Goal: Task Accomplishment & Management: Complete application form

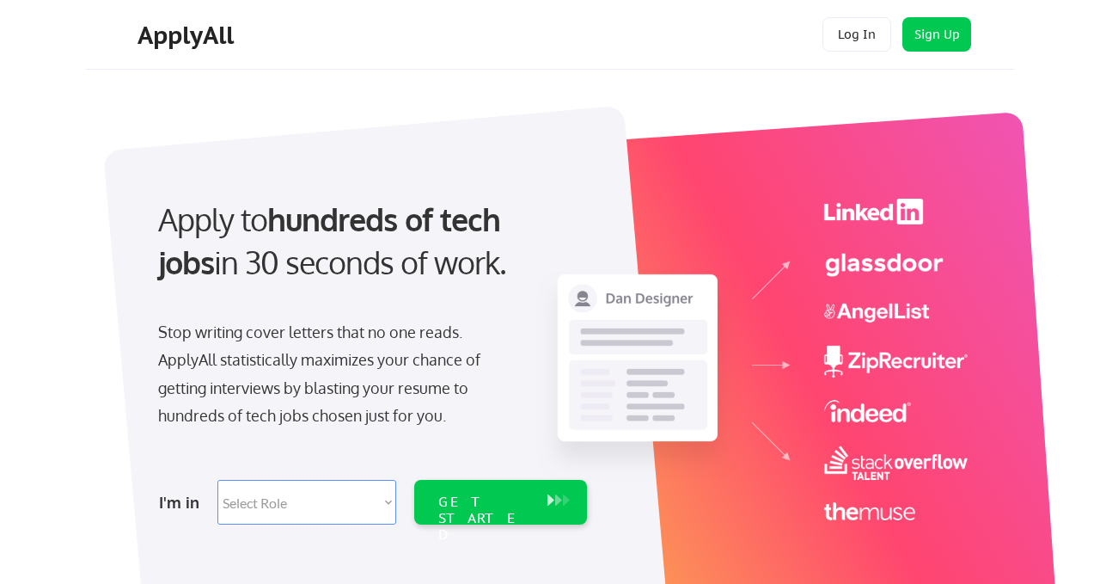
click at [374, 493] on select "Select Role Software Engineering Product Management Customer Success Sales UI/U…" at bounding box center [306, 502] width 179 height 45
select select ""technical_project_program_mgmt""
click at [217, 480] on select "Select Role Software Engineering Product Management Customer Success Sales UI/U…" at bounding box center [306, 502] width 179 height 45
select select ""technical_project_program_mgmt""
click at [511, 499] on div "GET STARTED" at bounding box center [484, 518] width 92 height 50
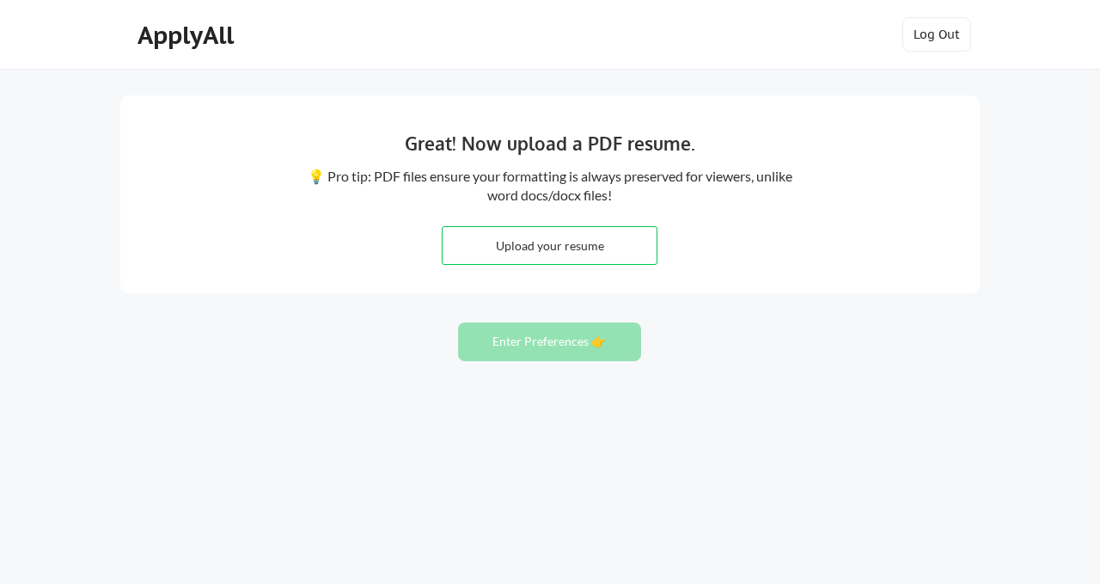
click at [574, 249] on input "file" at bounding box center [550, 245] width 214 height 37
click at [502, 251] on input "file" at bounding box center [550, 245] width 214 height 37
type input "C:\fakepath\Michelle_Owen_Dual_Purpose_Resume (1).docx"
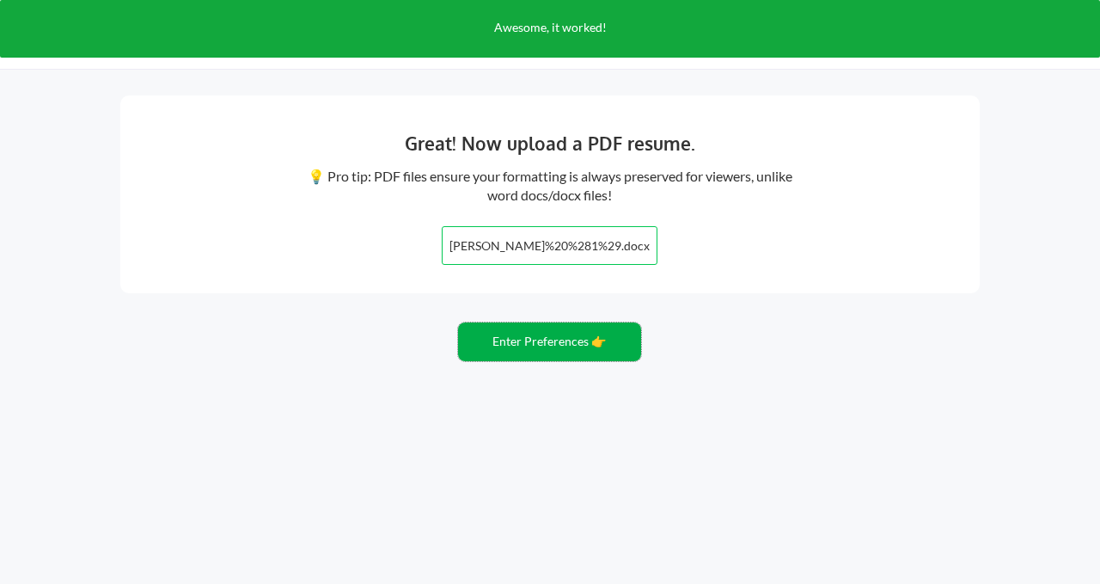
click at [563, 348] on button "Enter Preferences 👉" at bounding box center [549, 341] width 183 height 39
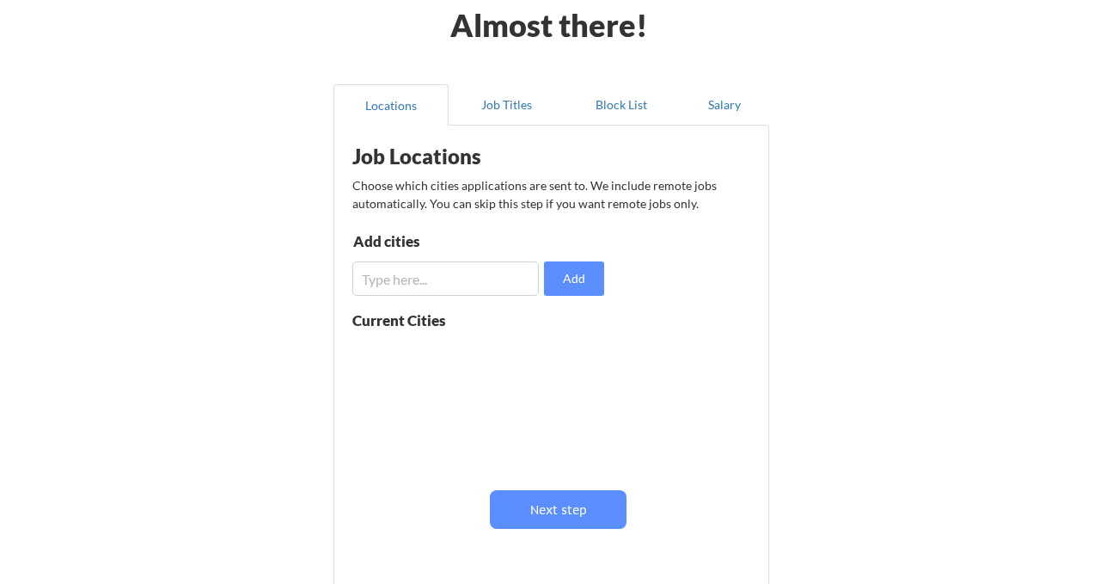
scroll to position [89, 0]
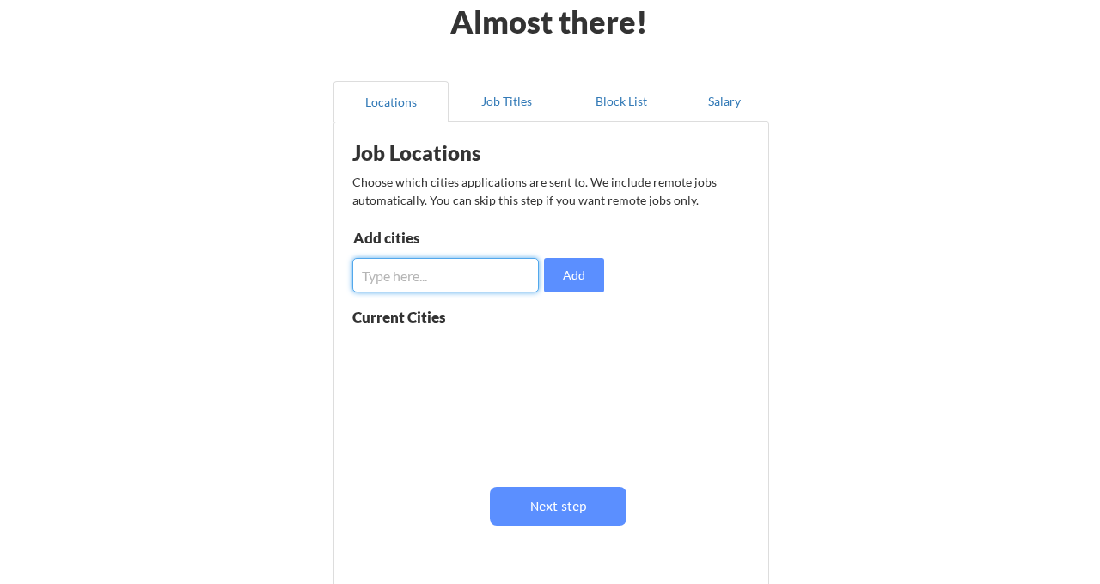
click at [441, 289] on input "input" at bounding box center [445, 275] width 187 height 34
type input "San Diego"
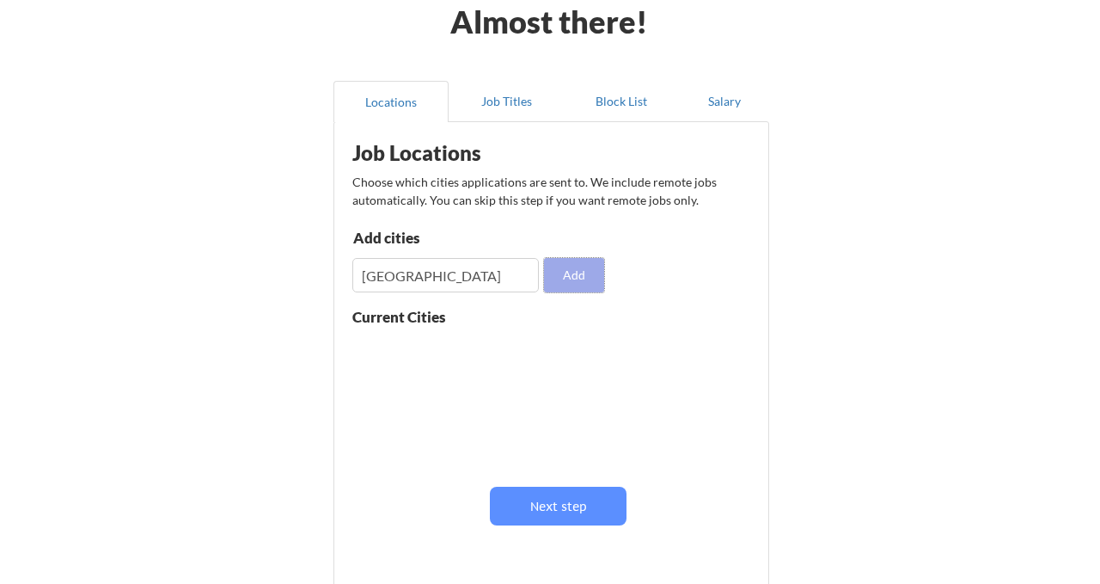
click at [581, 281] on button "Add" at bounding box center [574, 275] width 60 height 34
click at [459, 276] on input "input" at bounding box center [445, 275] width 187 height 34
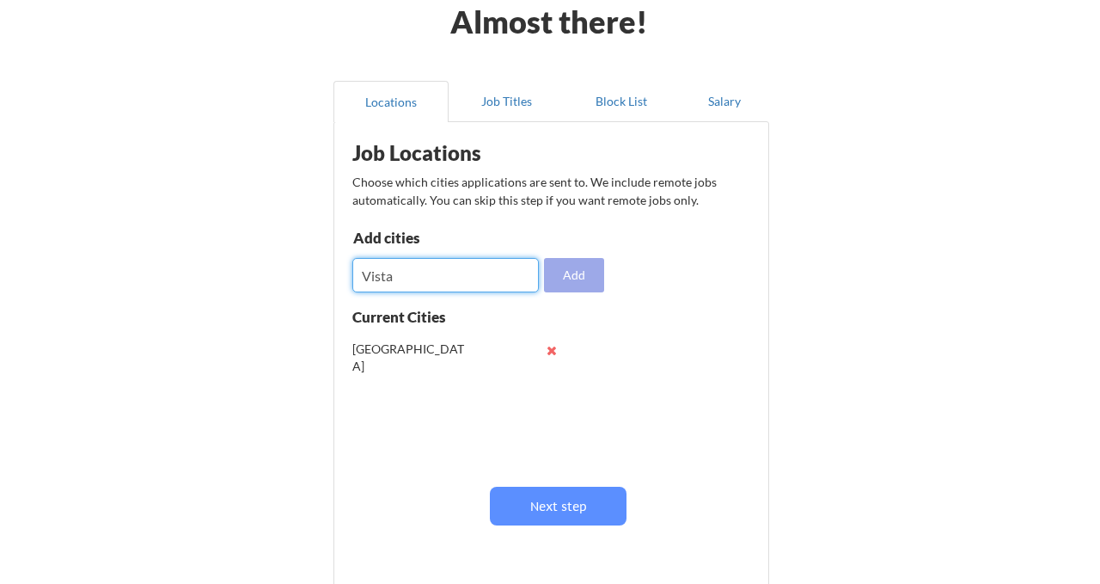
type input "Vista"
click at [575, 277] on button "Add" at bounding box center [574, 275] width 60 height 34
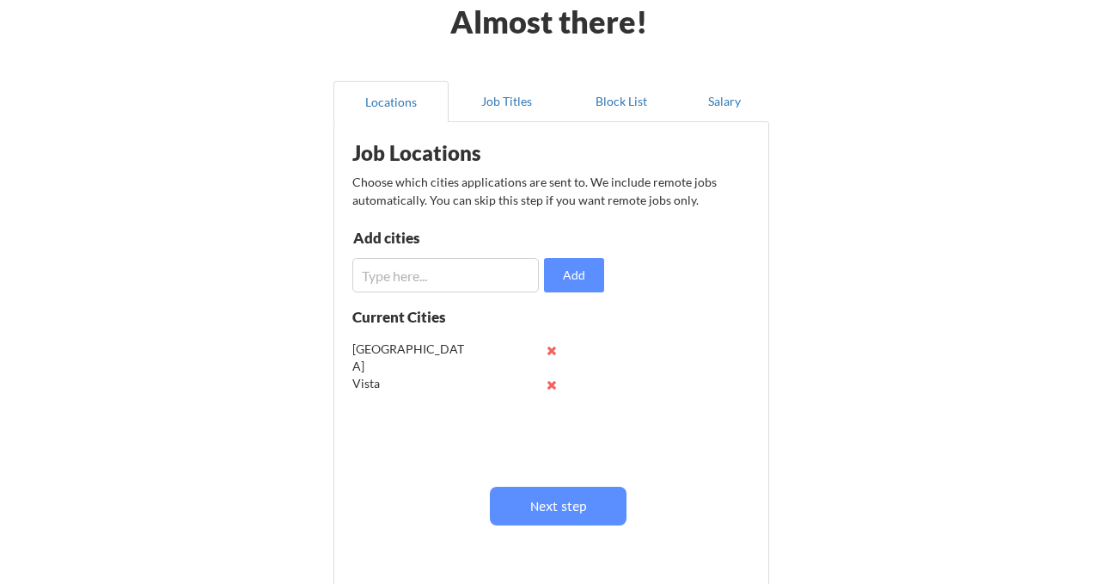
click at [423, 283] on input "input" at bounding box center [445, 275] width 187 height 34
type input "Carlsbad"
click at [583, 283] on button "Add" at bounding box center [574, 275] width 60 height 34
click at [447, 286] on input "input" at bounding box center [445, 275] width 187 height 34
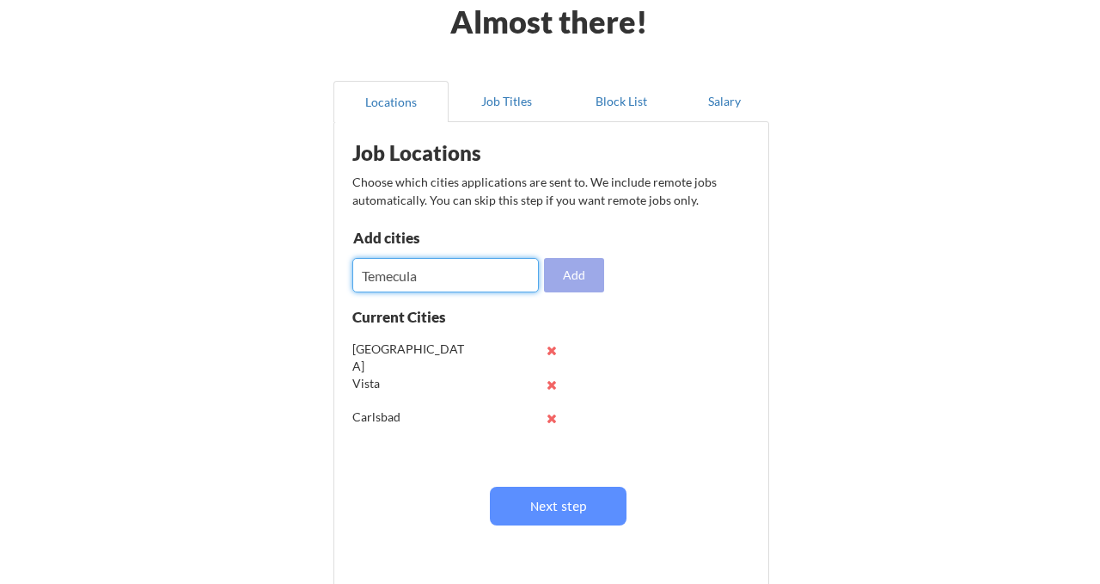
type input "Temecula"
click at [568, 281] on button "Add" at bounding box center [574, 275] width 60 height 34
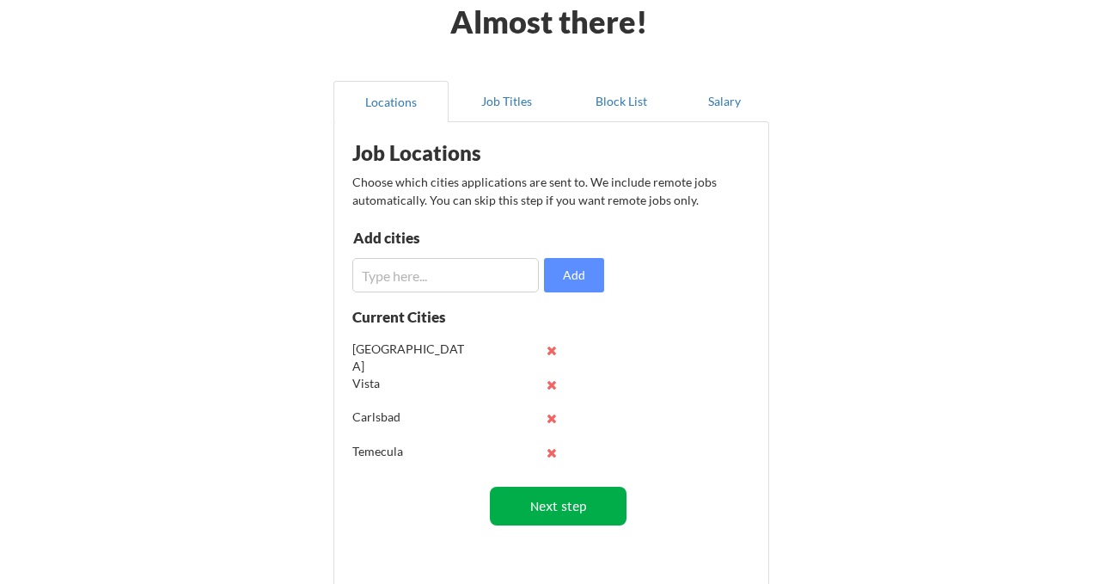
click at [568, 508] on button "Next step" at bounding box center [558, 506] width 137 height 39
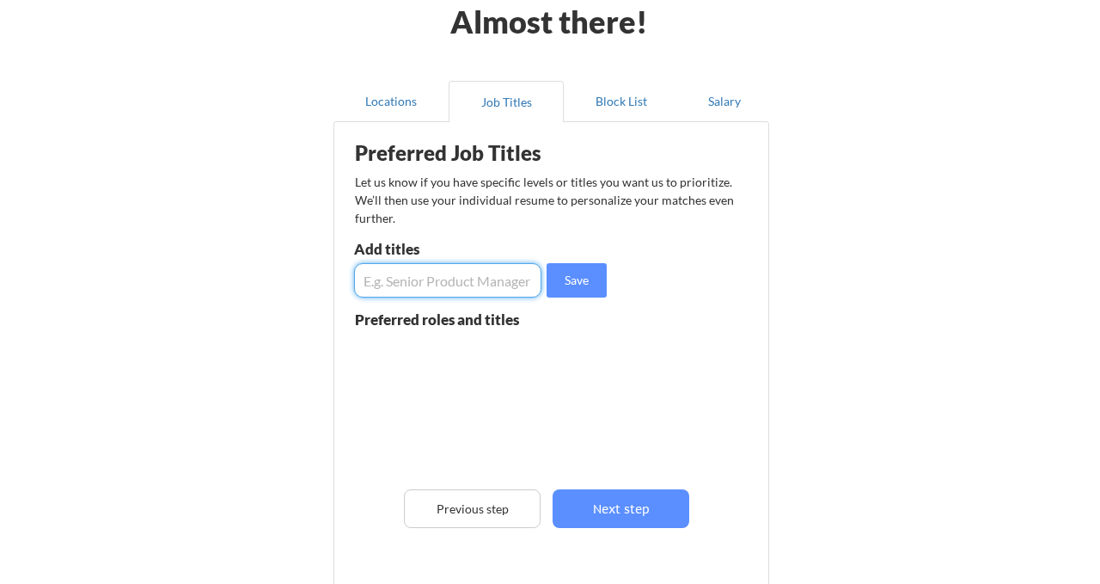
click at [426, 278] on input "input" at bounding box center [447, 280] width 187 height 34
type input "Project Manager"
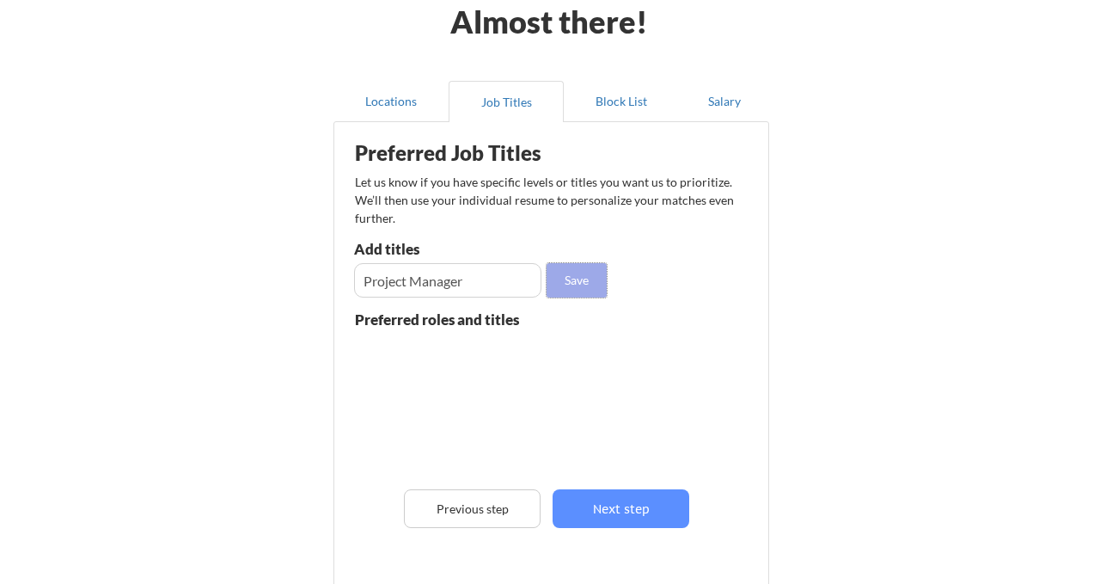
click at [579, 285] on button "Save" at bounding box center [577, 280] width 60 height 34
click at [469, 291] on input "input" at bounding box center [447, 280] width 187 height 34
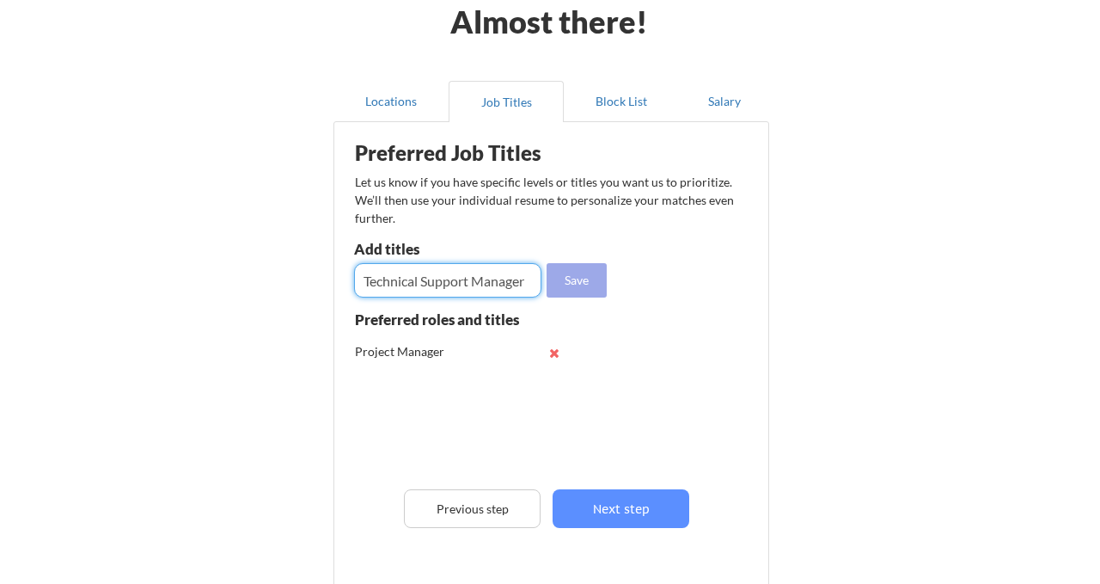
type input "Technical Support Manager"
click at [585, 280] on button "Save" at bounding box center [577, 280] width 60 height 34
click at [488, 287] on input "input" at bounding box center [447, 280] width 187 height 34
type input "IT Manager"
click at [574, 273] on button "Save" at bounding box center [577, 280] width 60 height 34
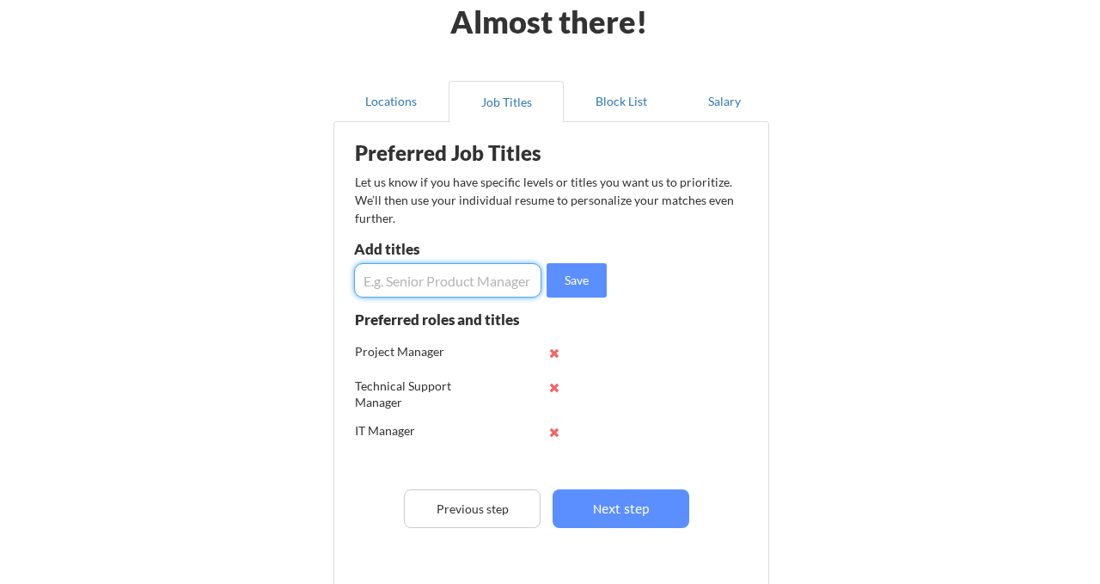
click at [457, 283] on input "input" at bounding box center [447, 280] width 187 height 34
type input "C"
click at [660, 530] on div "Preferred Job Titles Let us know if you have specific levels or titles you want…" at bounding box center [555, 370] width 424 height 479
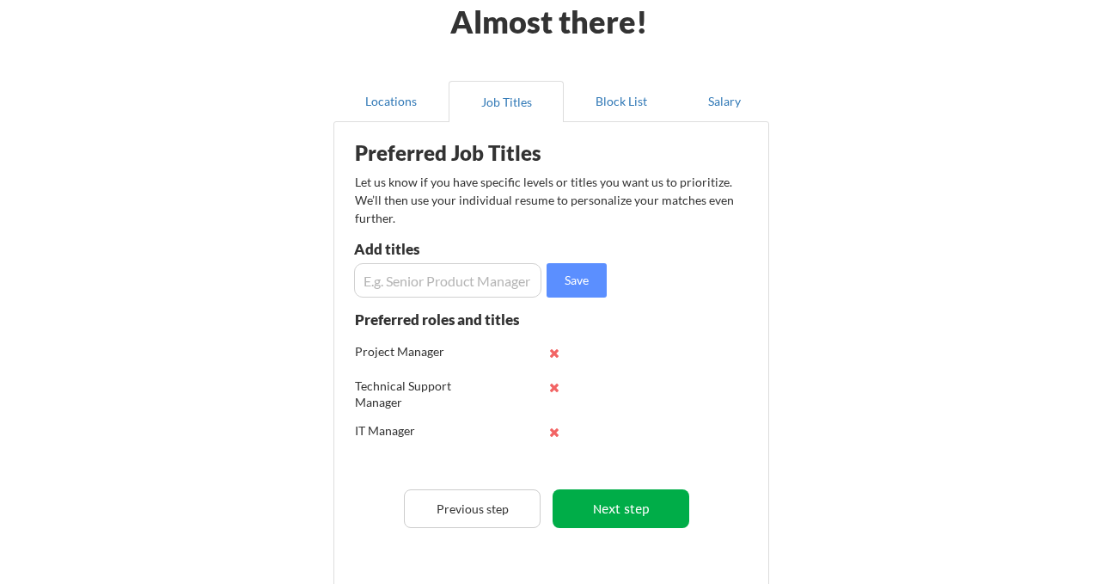
click at [628, 512] on button "Next step" at bounding box center [621, 508] width 137 height 39
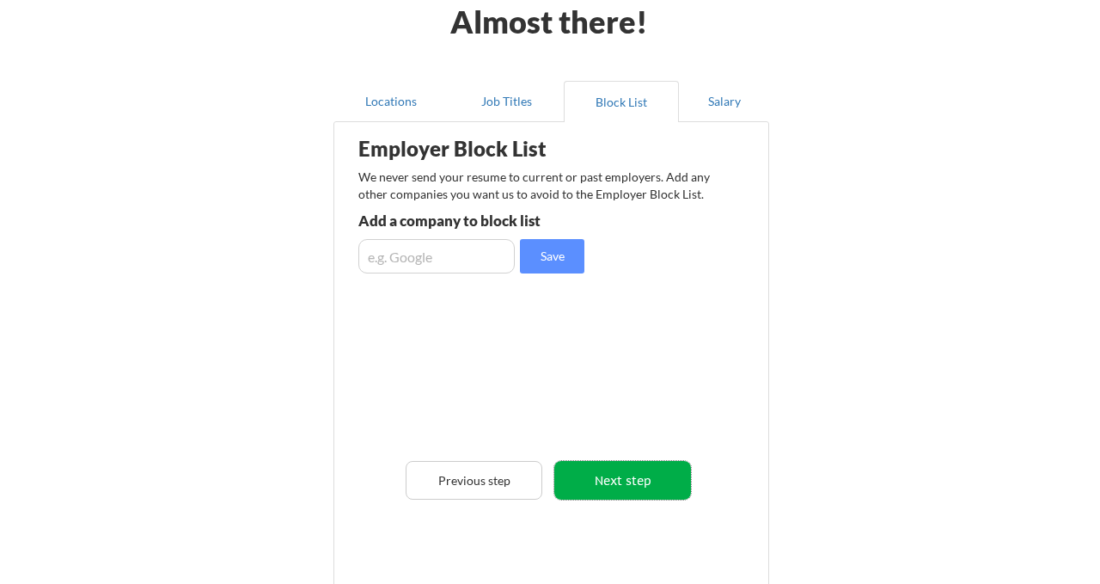
click at [628, 486] on button "Next step" at bounding box center [622, 480] width 137 height 39
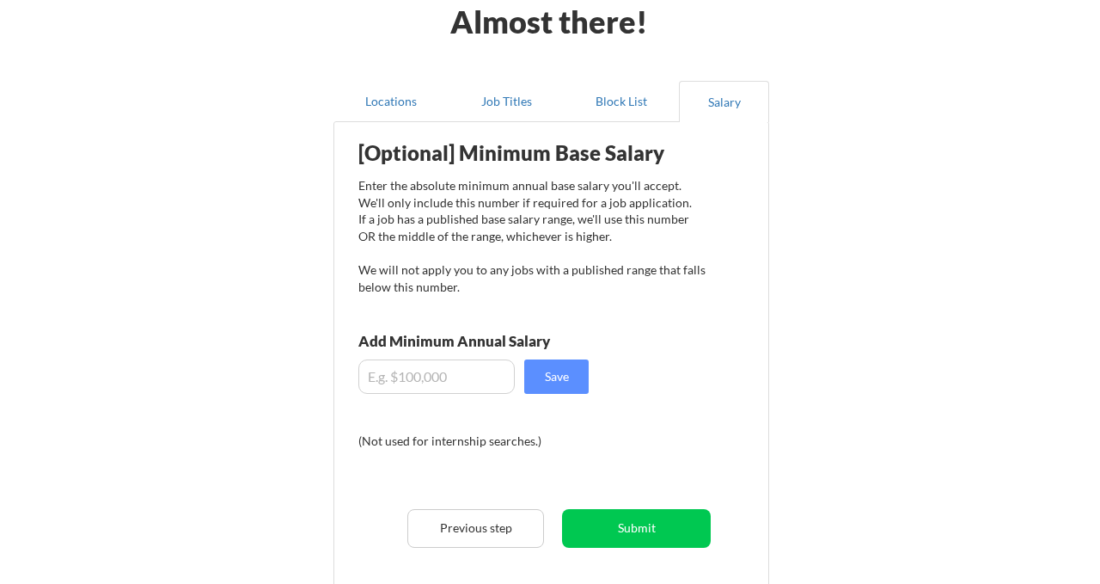
click at [437, 384] on input "input" at bounding box center [436, 376] width 156 height 34
type input "$120,000"
click at [551, 379] on button "Save" at bounding box center [556, 376] width 64 height 34
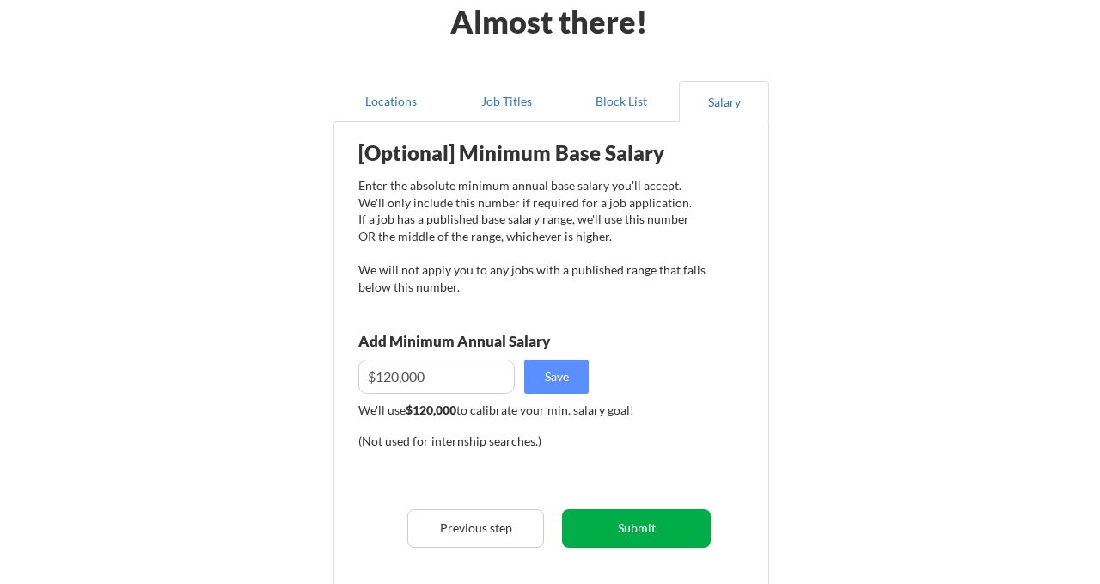
click at [652, 534] on button "Submit" at bounding box center [636, 528] width 149 height 39
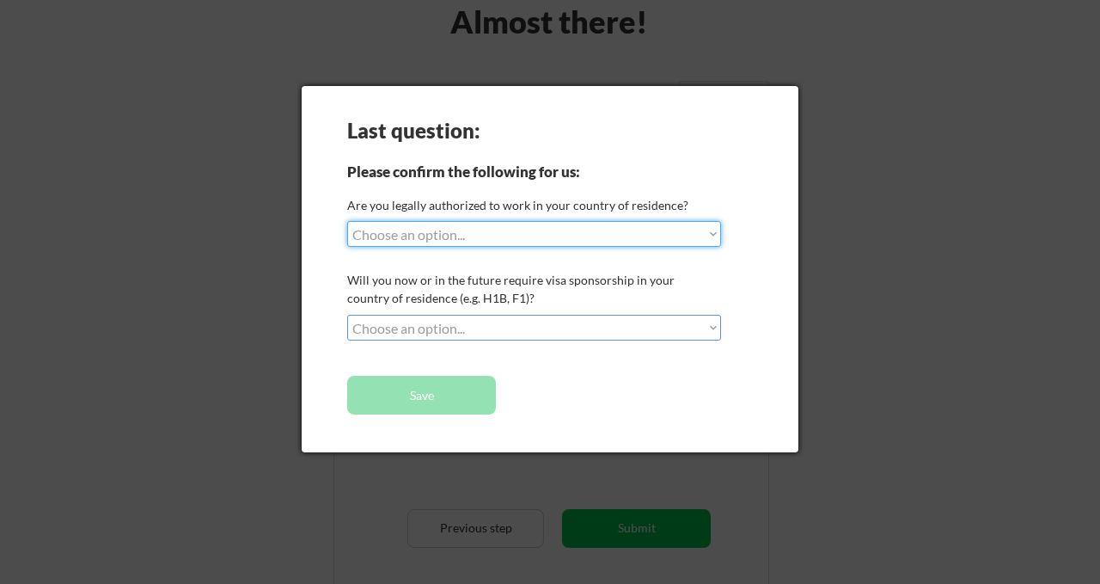
click at [705, 246] on select "Choose an option... Yes, I am a US Citizen Yes, I am a Canadian Citizen Yes, I …" at bounding box center [534, 234] width 374 height 26
select select ""yes__i_am_a_us_citizen""
click at [347, 221] on select "Choose an option... Yes, I am a US Citizen Yes, I am a Canadian Citizen Yes, I …" at bounding box center [534, 234] width 374 height 26
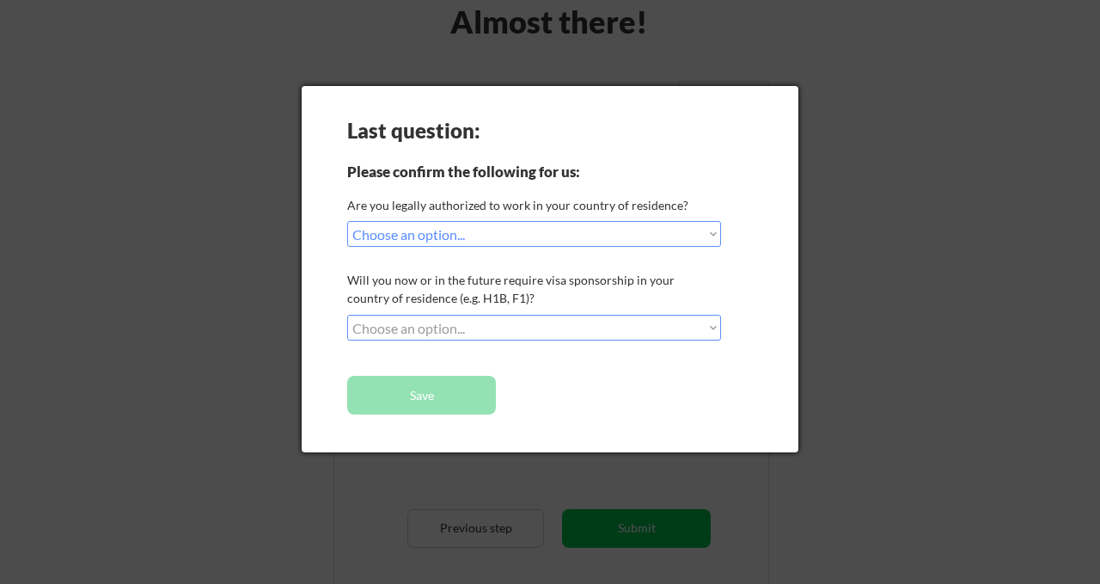
click at [690, 328] on select "Choose an option... No, I will not need sponsorship Yes, I will need sponsorship" at bounding box center [534, 328] width 374 height 26
select select ""no__i_will_not_need_sponsorship""
click at [347, 315] on select "Choose an option... No, I will not need sponsorship Yes, I will need sponsorship" at bounding box center [534, 328] width 374 height 26
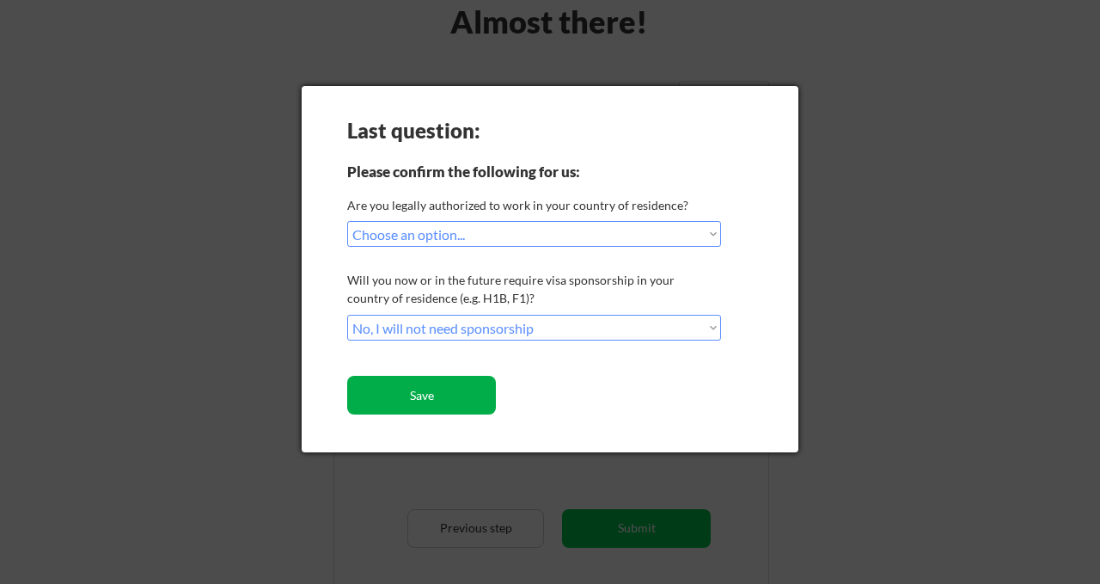
click at [461, 401] on button "Save" at bounding box center [421, 395] width 149 height 39
